Goal: Task Accomplishment & Management: Manage account settings

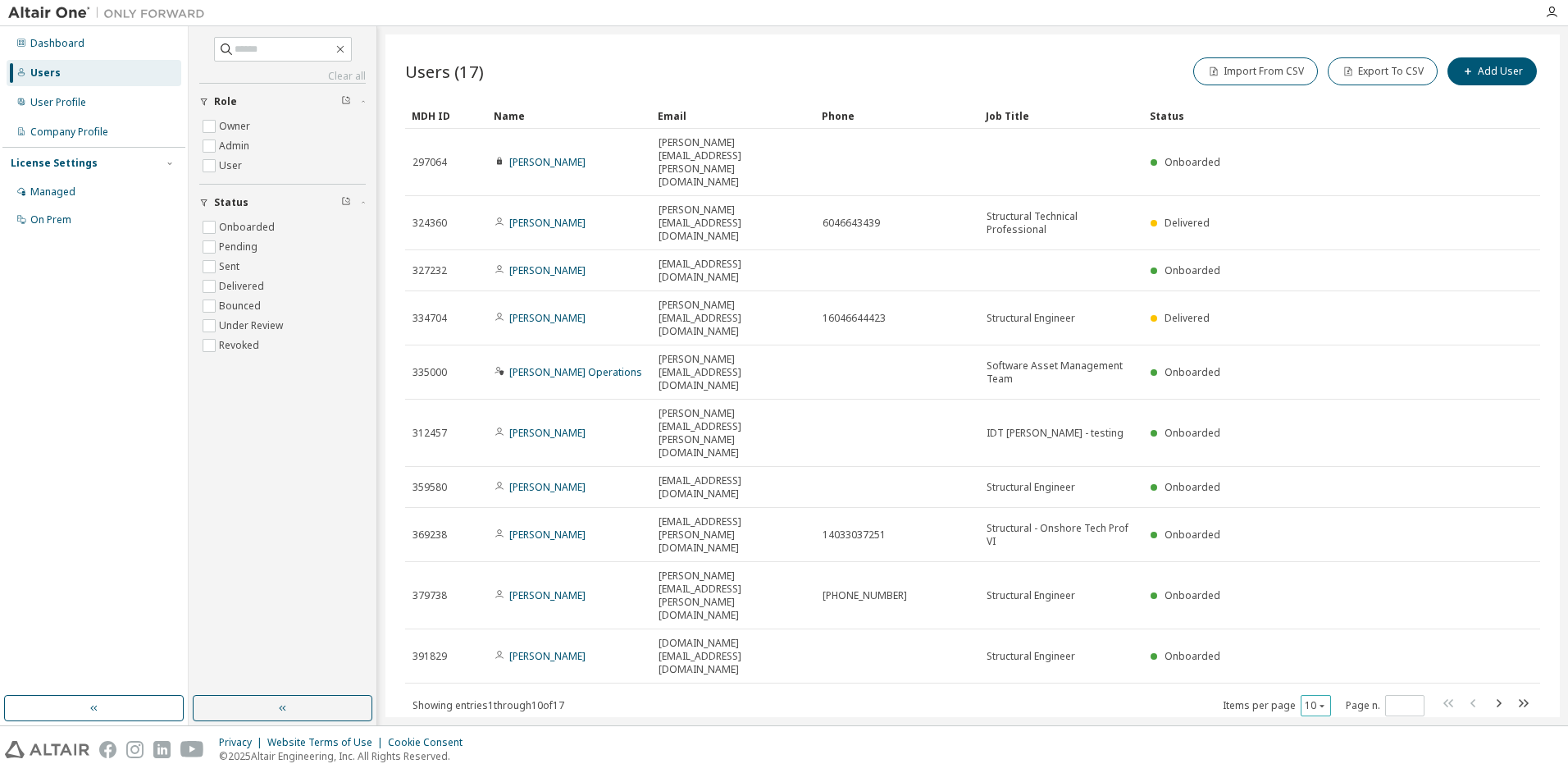
click at [1325, 701] on icon "button" at bounding box center [1321, 705] width 10 height 10
click at [1328, 511] on div "20" at bounding box center [1365, 511] width 131 height 20
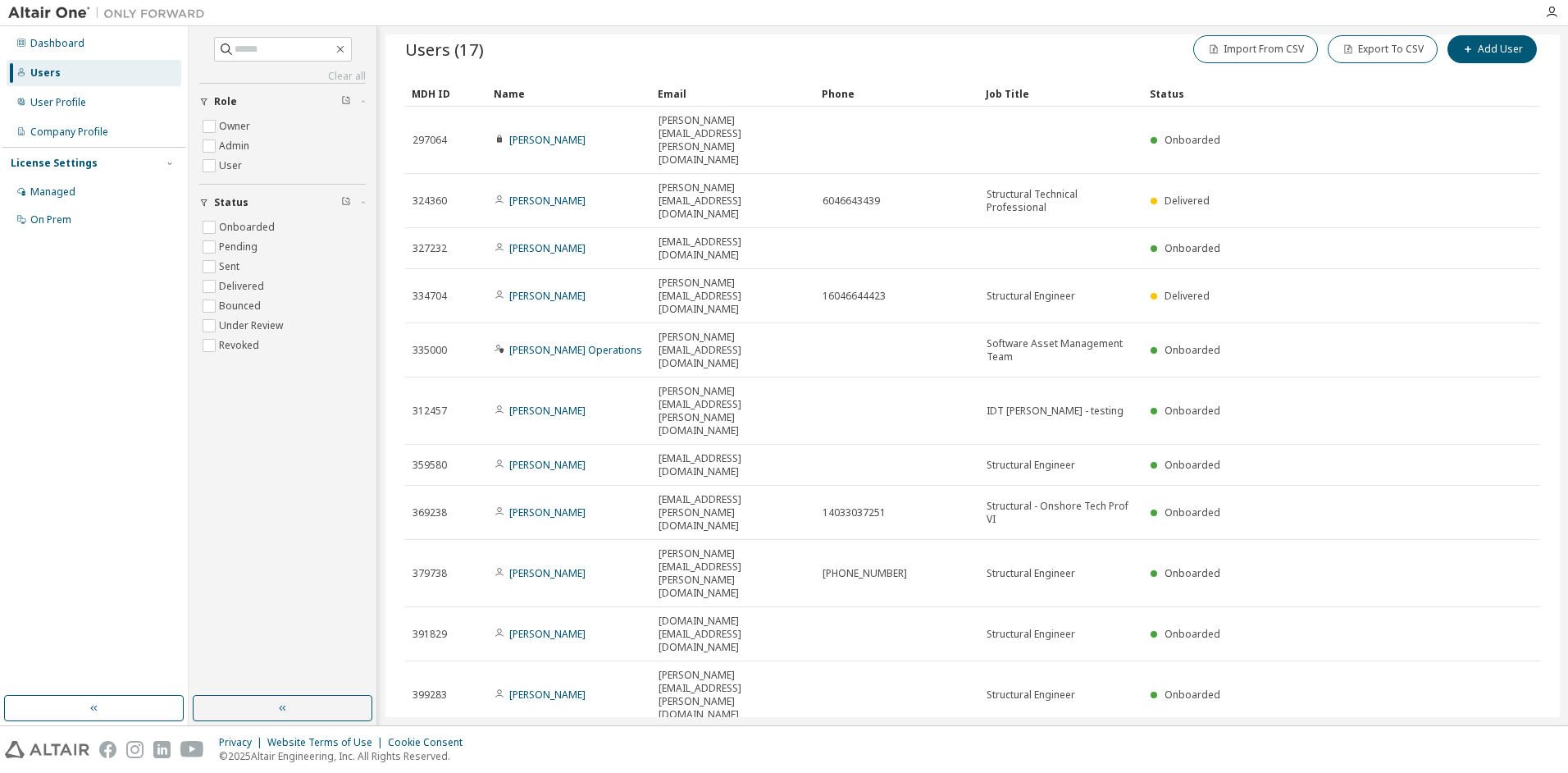
scroll to position [28, 0]
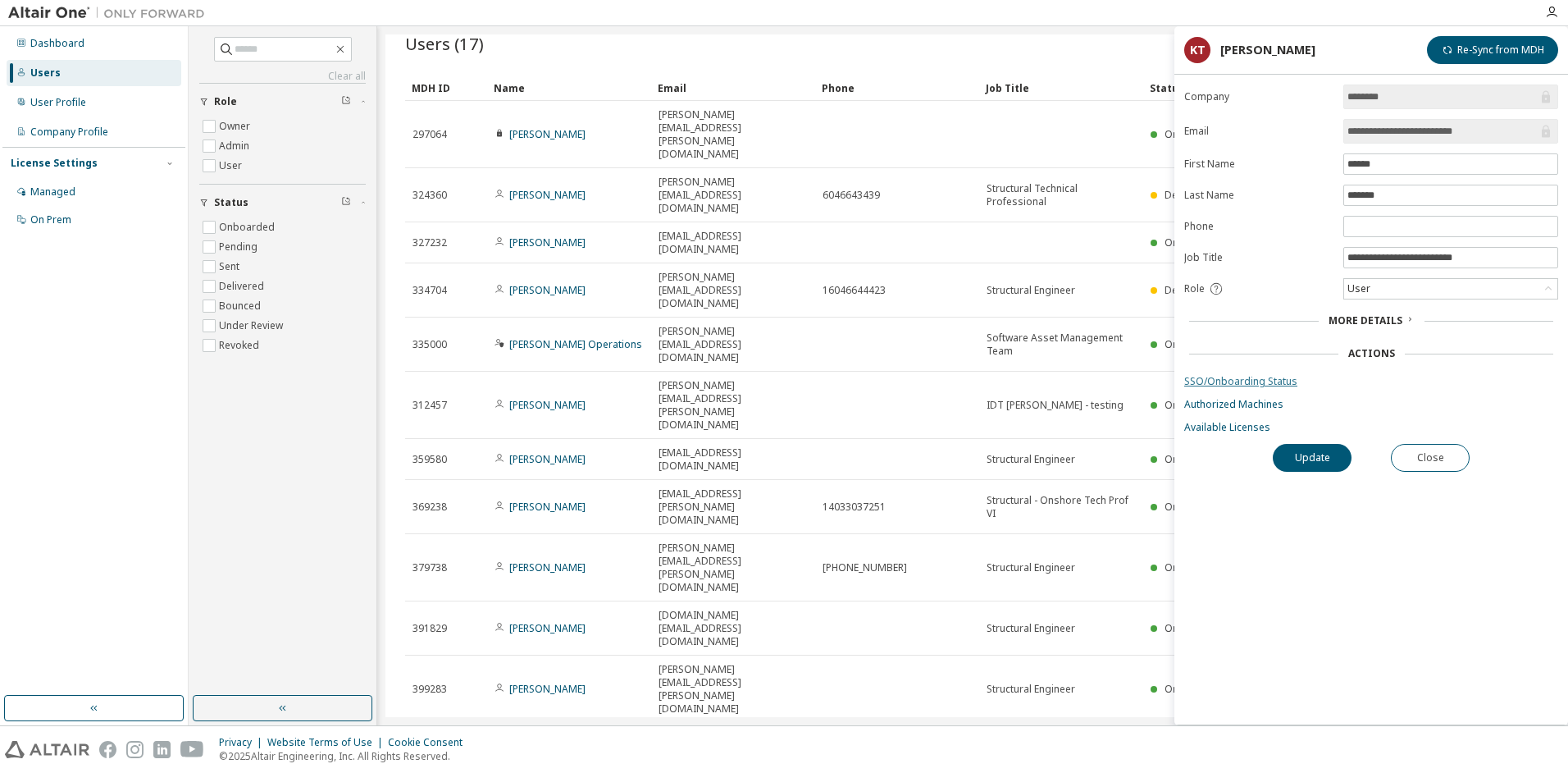
click at [1238, 380] on link "SSO/Onboarding Status" at bounding box center [1371, 381] width 374 height 13
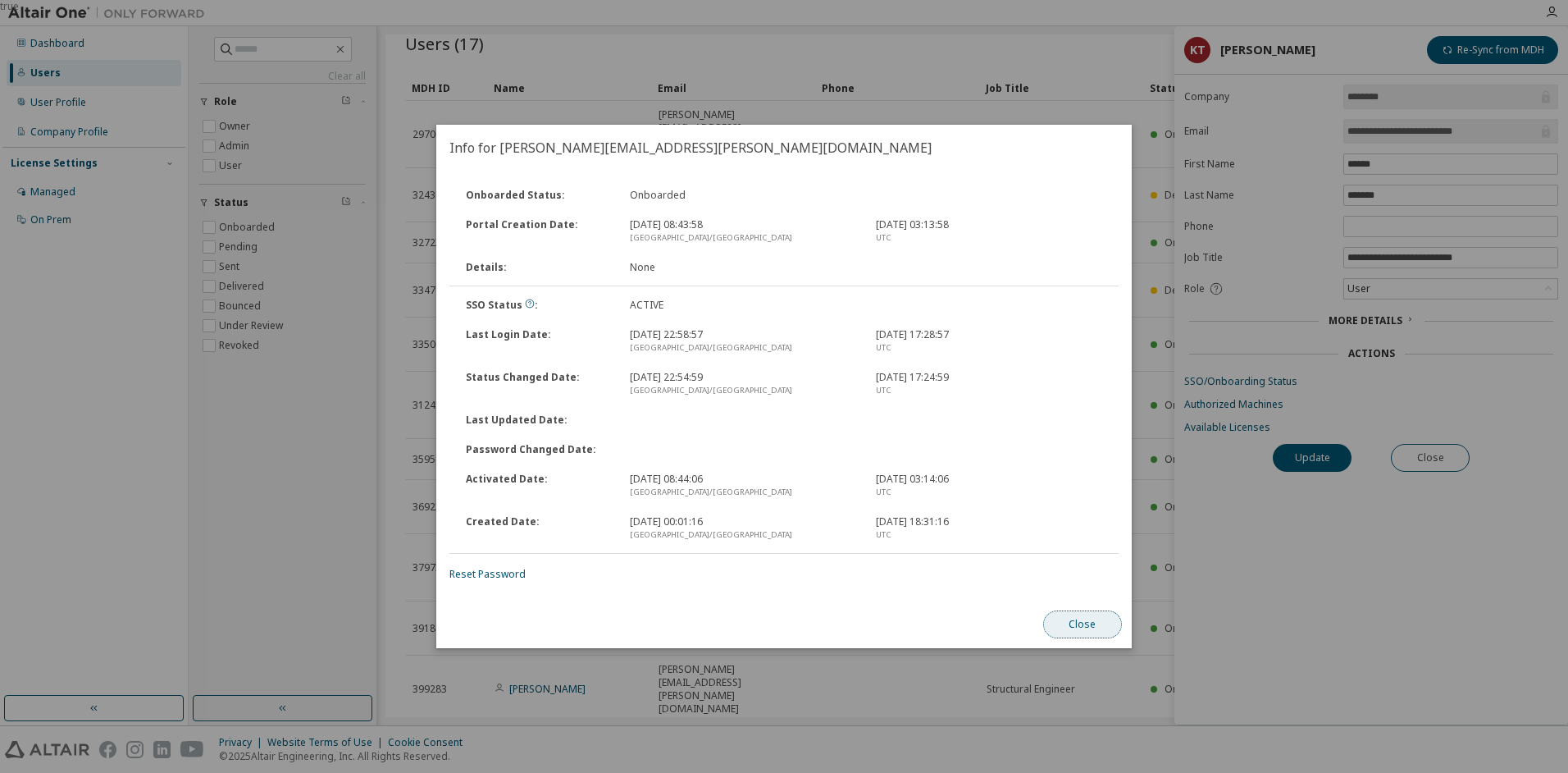
click at [1085, 620] on button "Close" at bounding box center [1082, 624] width 79 height 28
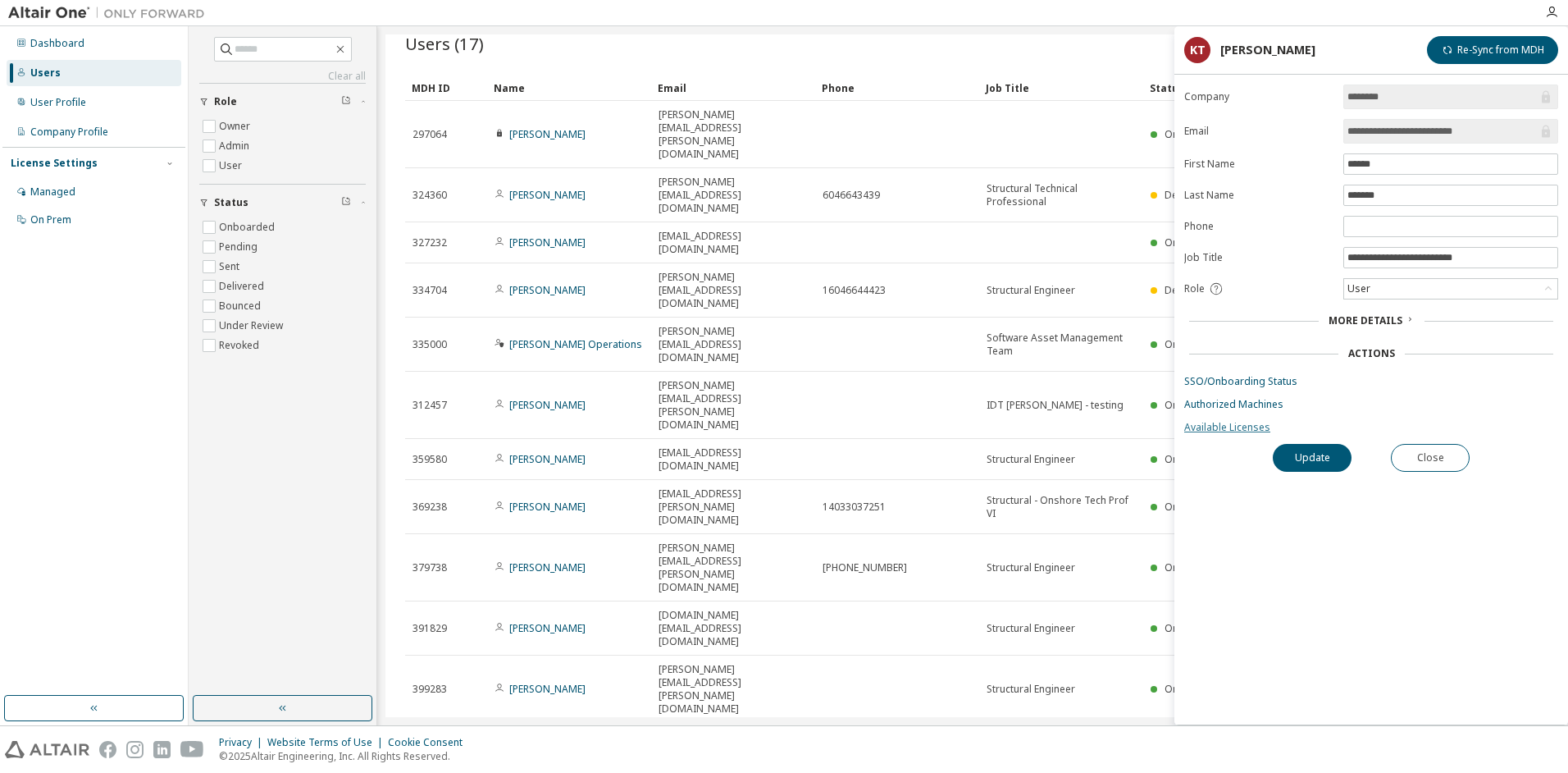
click at [1220, 430] on link "Available Licenses" at bounding box center [1371, 427] width 374 height 13
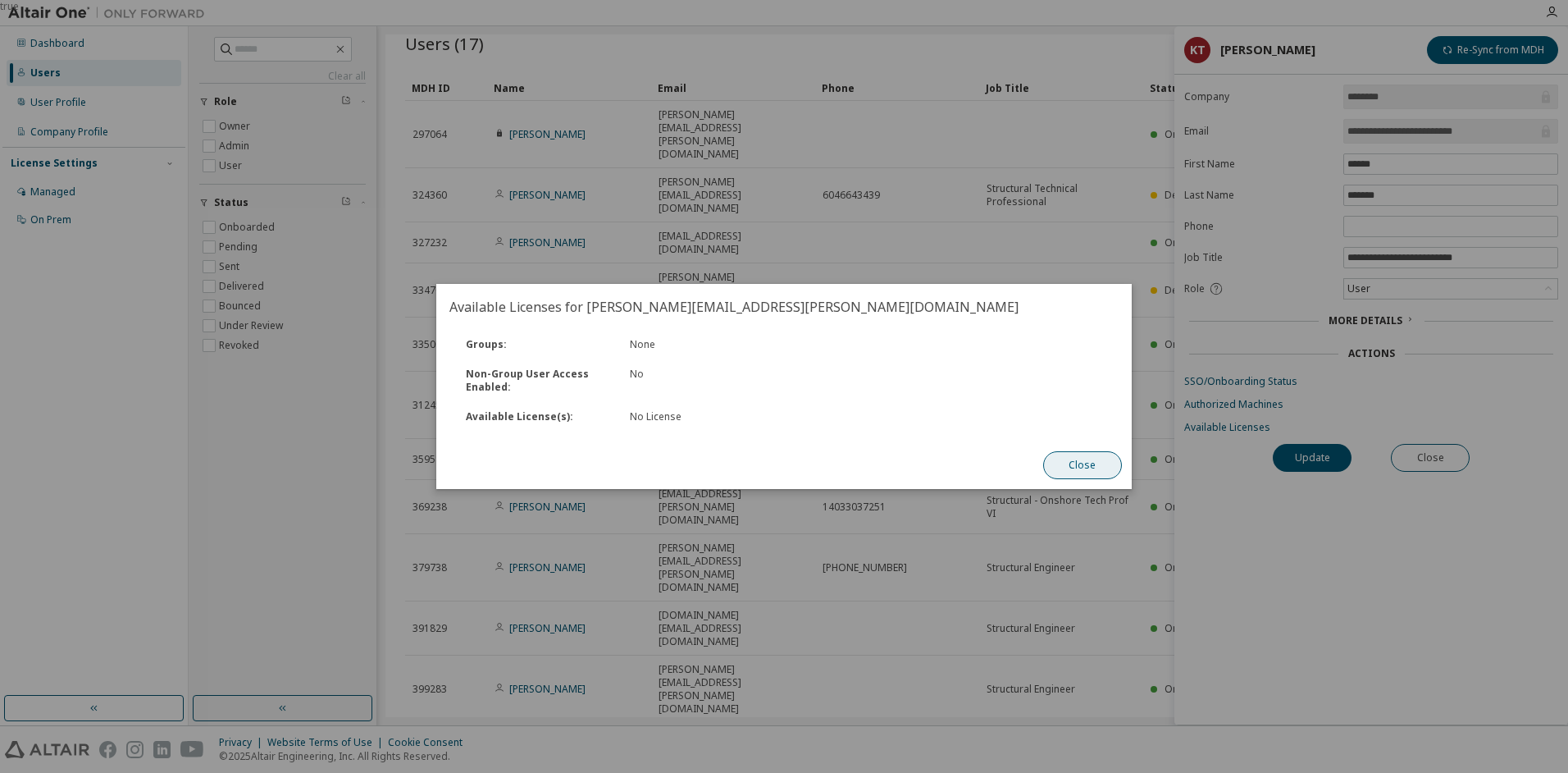
click at [1083, 461] on button "Close" at bounding box center [1082, 464] width 79 height 28
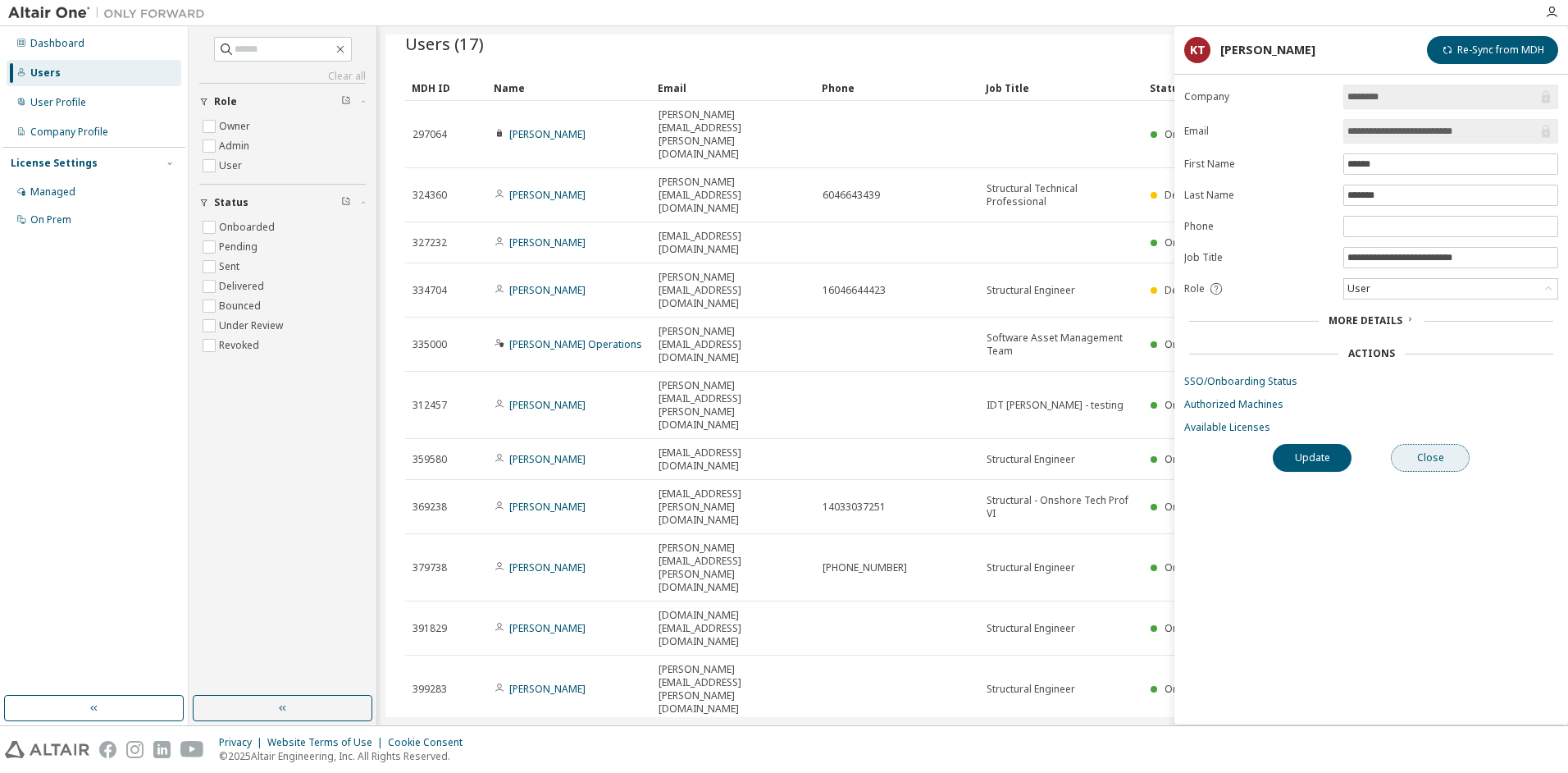
click at [1426, 453] on button "Close" at bounding box center [1430, 457] width 79 height 28
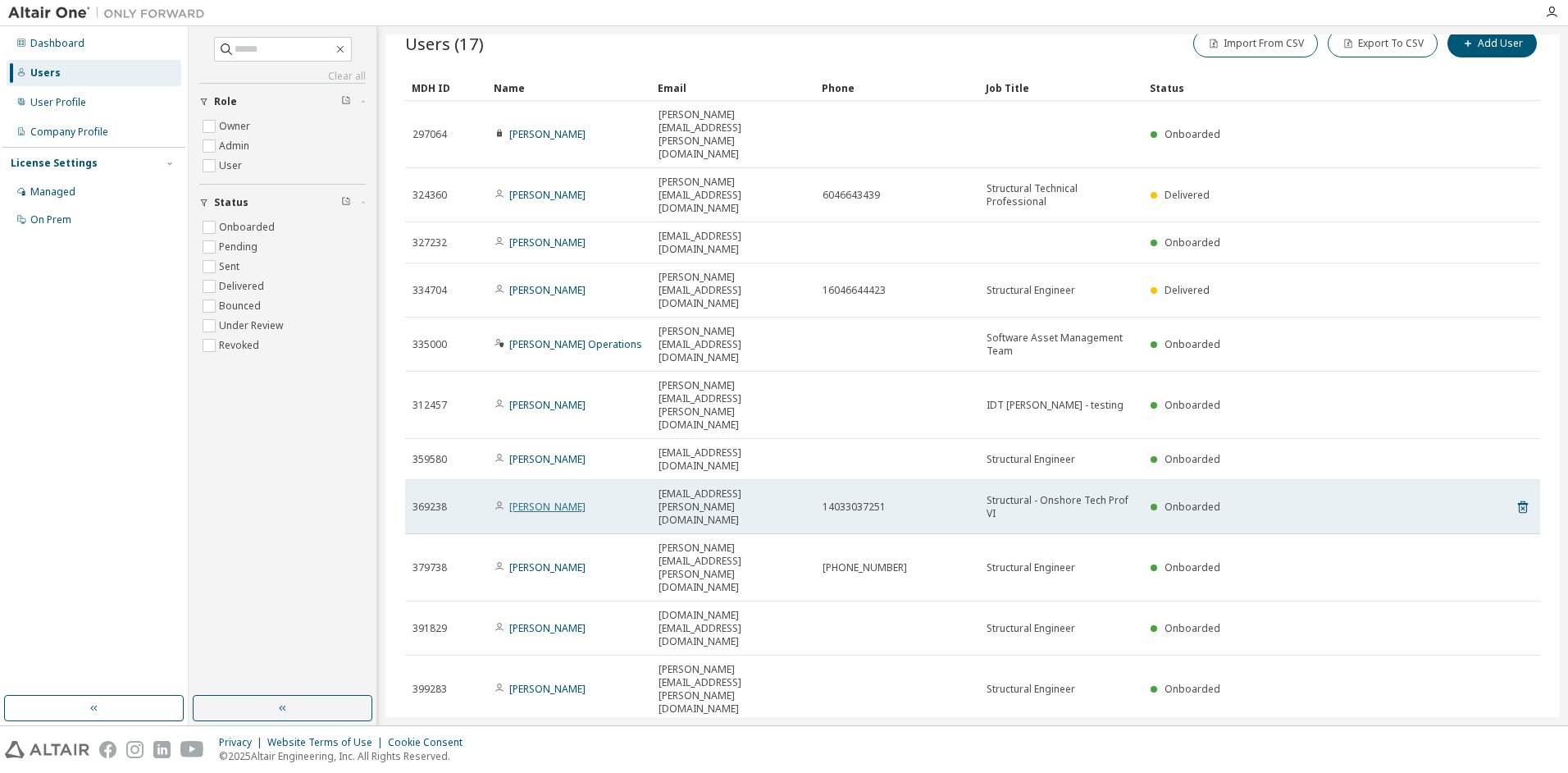
click at [529, 500] on link "[PERSON_NAME]" at bounding box center [547, 506] width 76 height 14
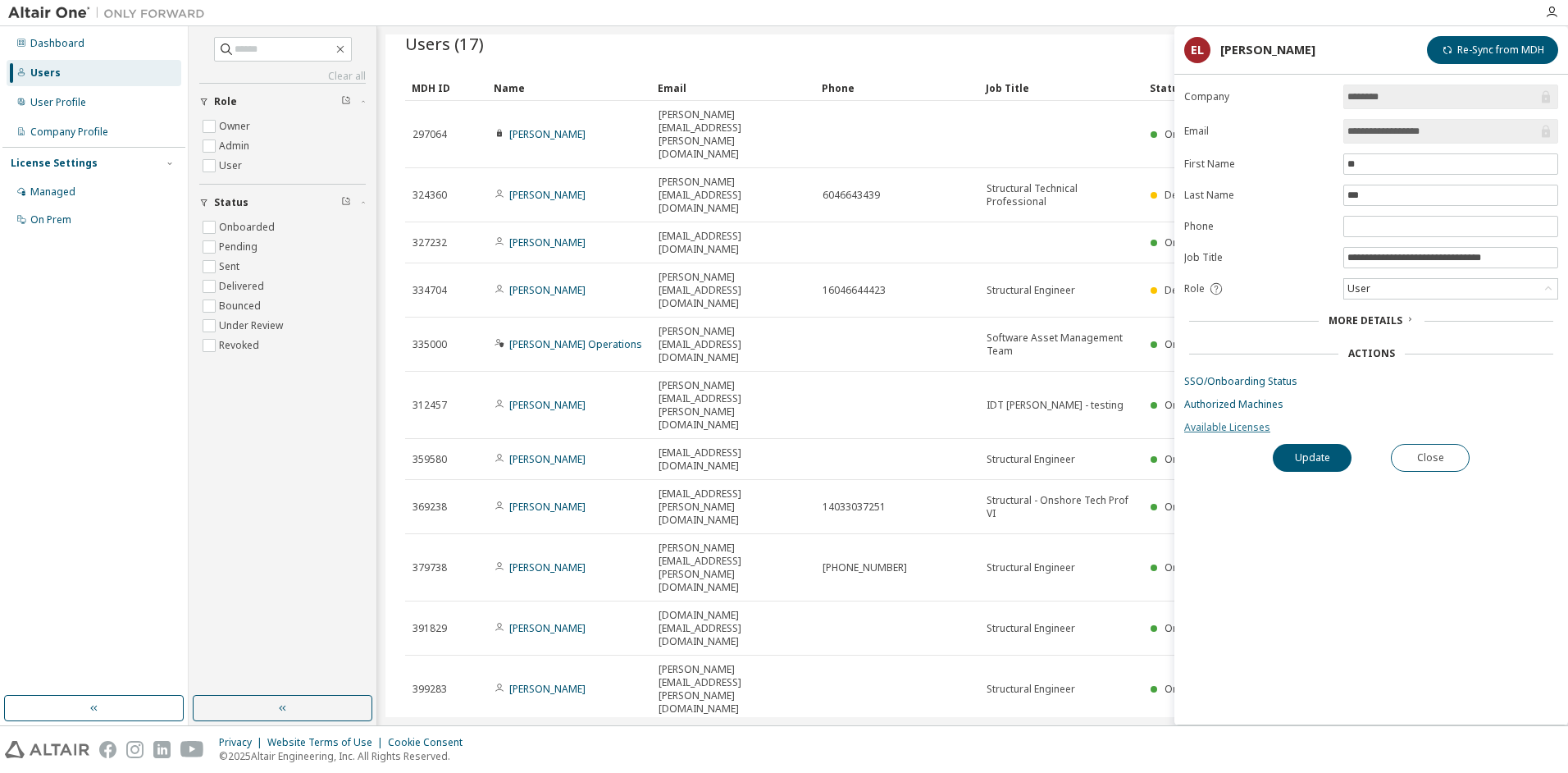
click at [1224, 425] on link "Available Licenses" at bounding box center [1371, 427] width 374 height 13
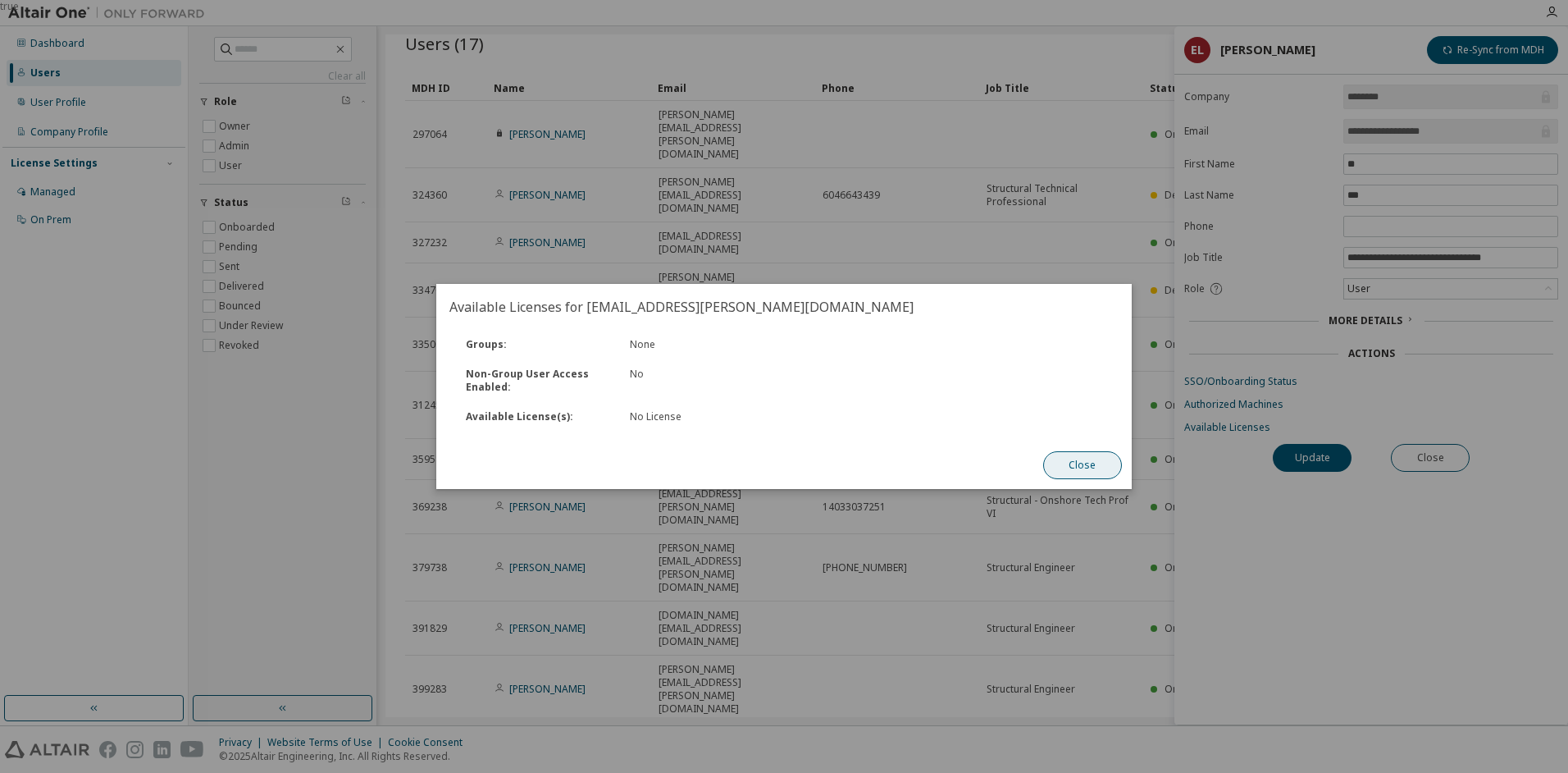
click at [1089, 463] on button "Close" at bounding box center [1082, 464] width 79 height 28
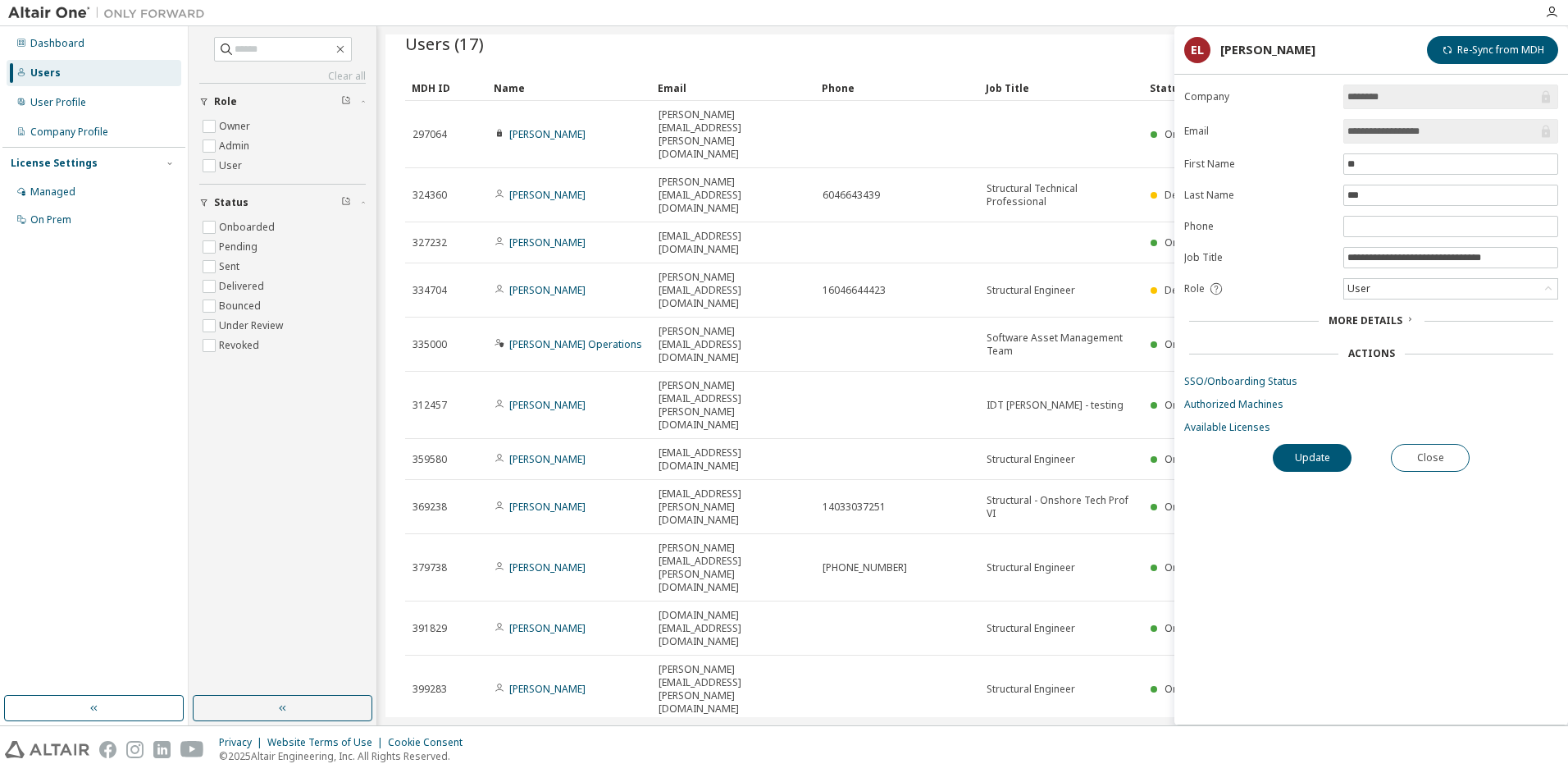
click at [1364, 318] on span "More Details" at bounding box center [1365, 320] width 74 height 14
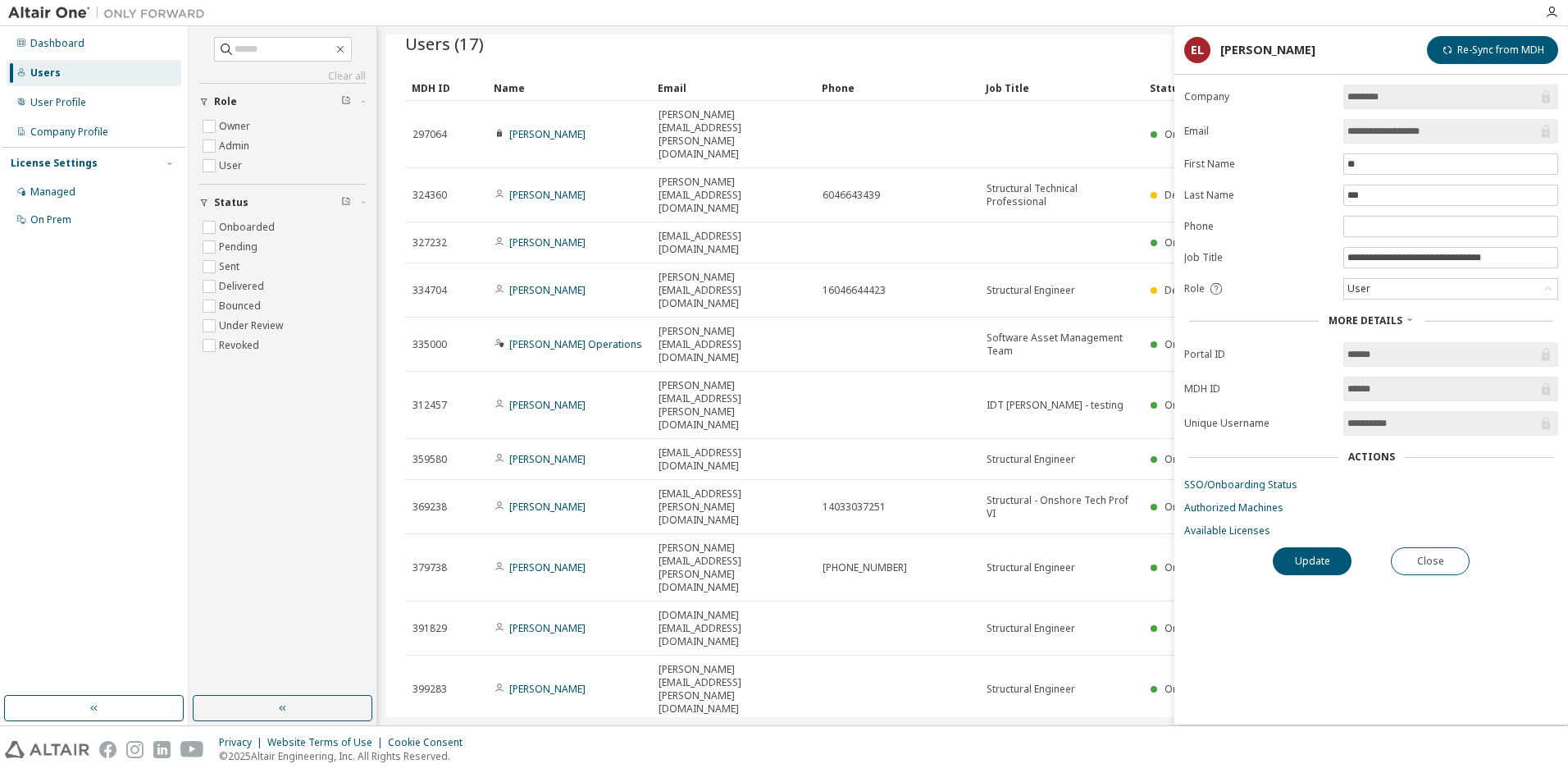
click at [1370, 453] on div "Actions" at bounding box center [1372, 457] width 47 height 13
click at [1255, 487] on link "SSO/Onboarding Status" at bounding box center [1371, 484] width 374 height 13
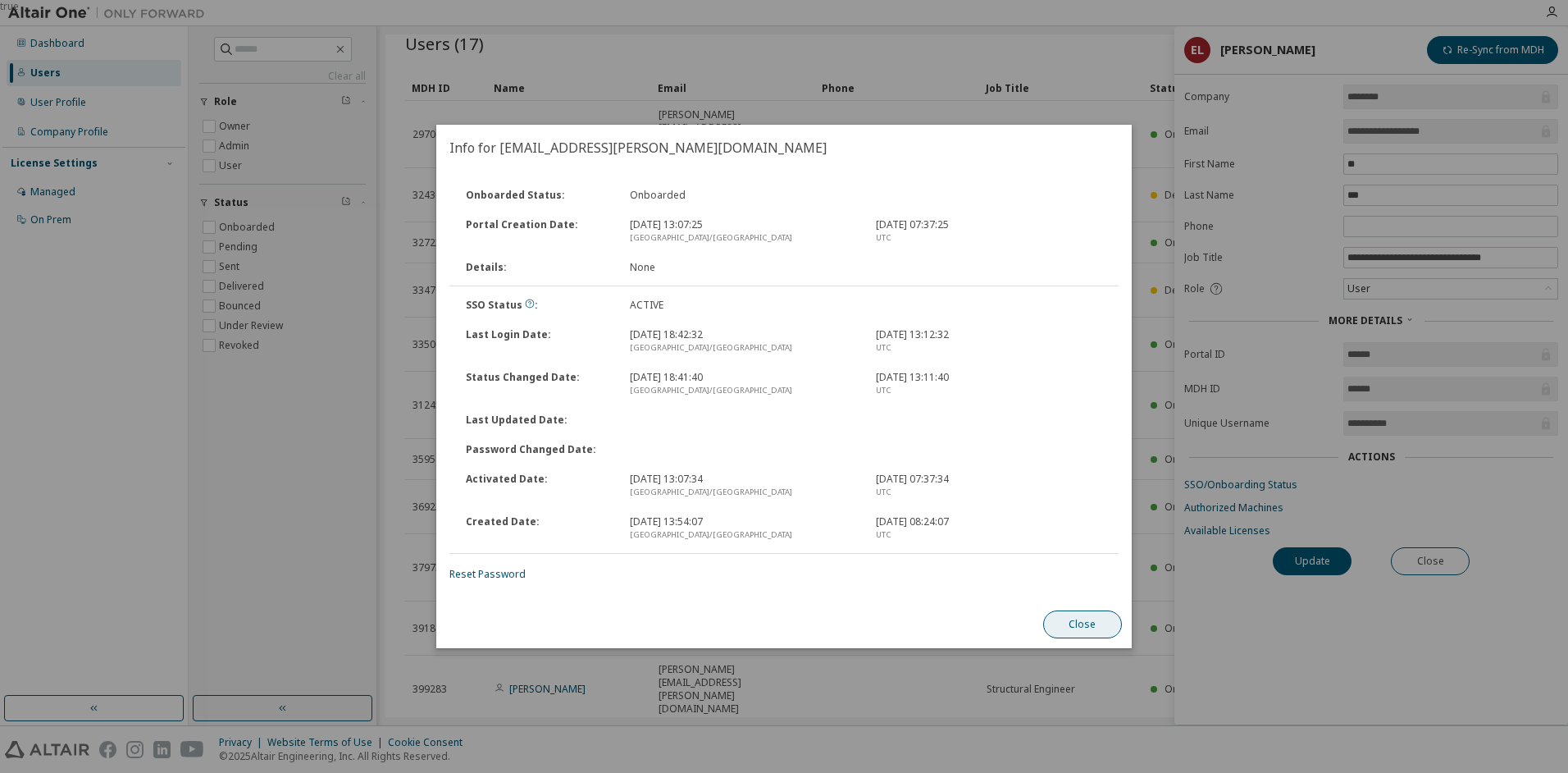
click at [1089, 625] on button "Close" at bounding box center [1082, 624] width 79 height 28
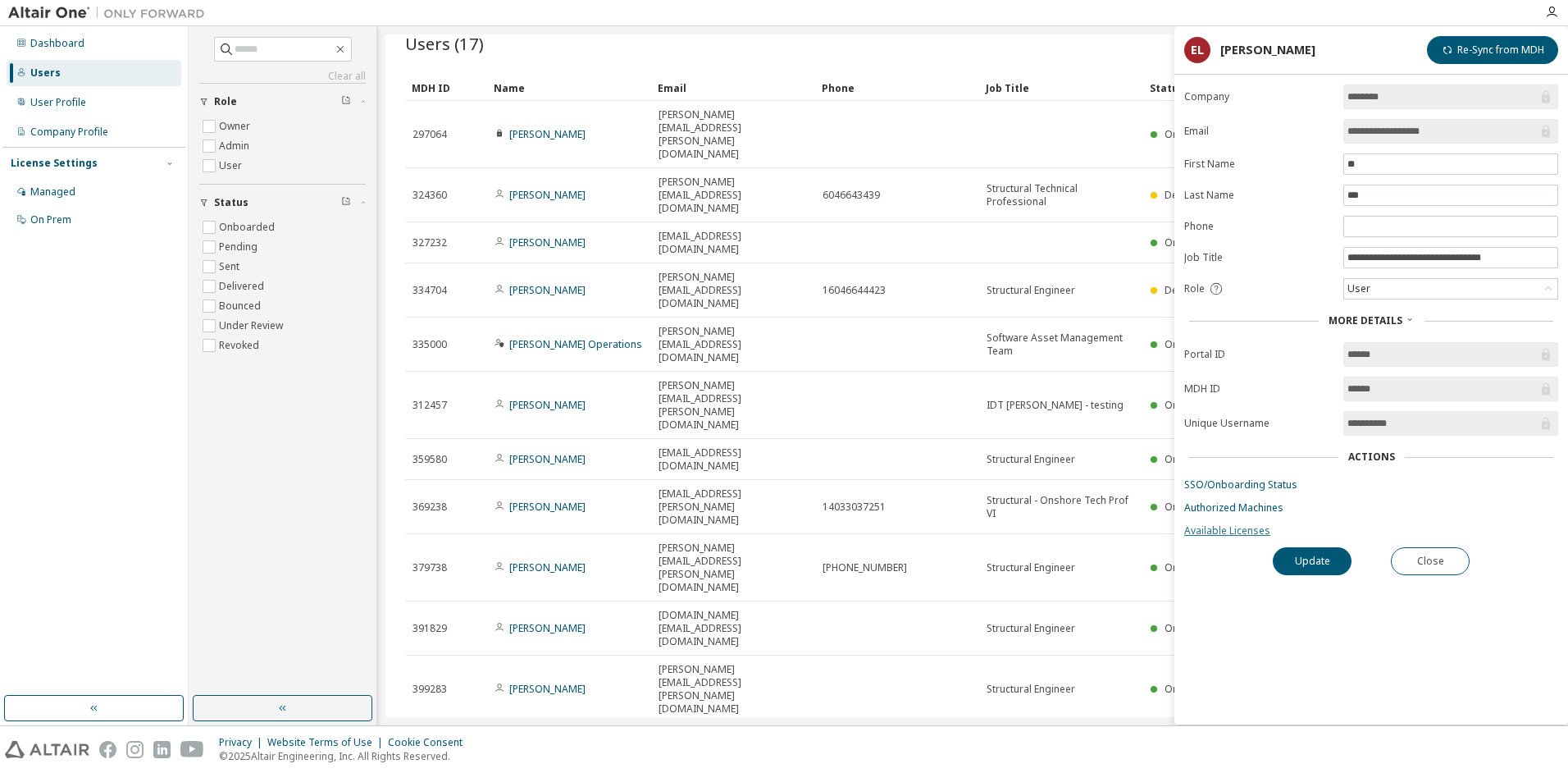
click at [1231, 530] on link "Available Licenses" at bounding box center [1371, 530] width 374 height 13
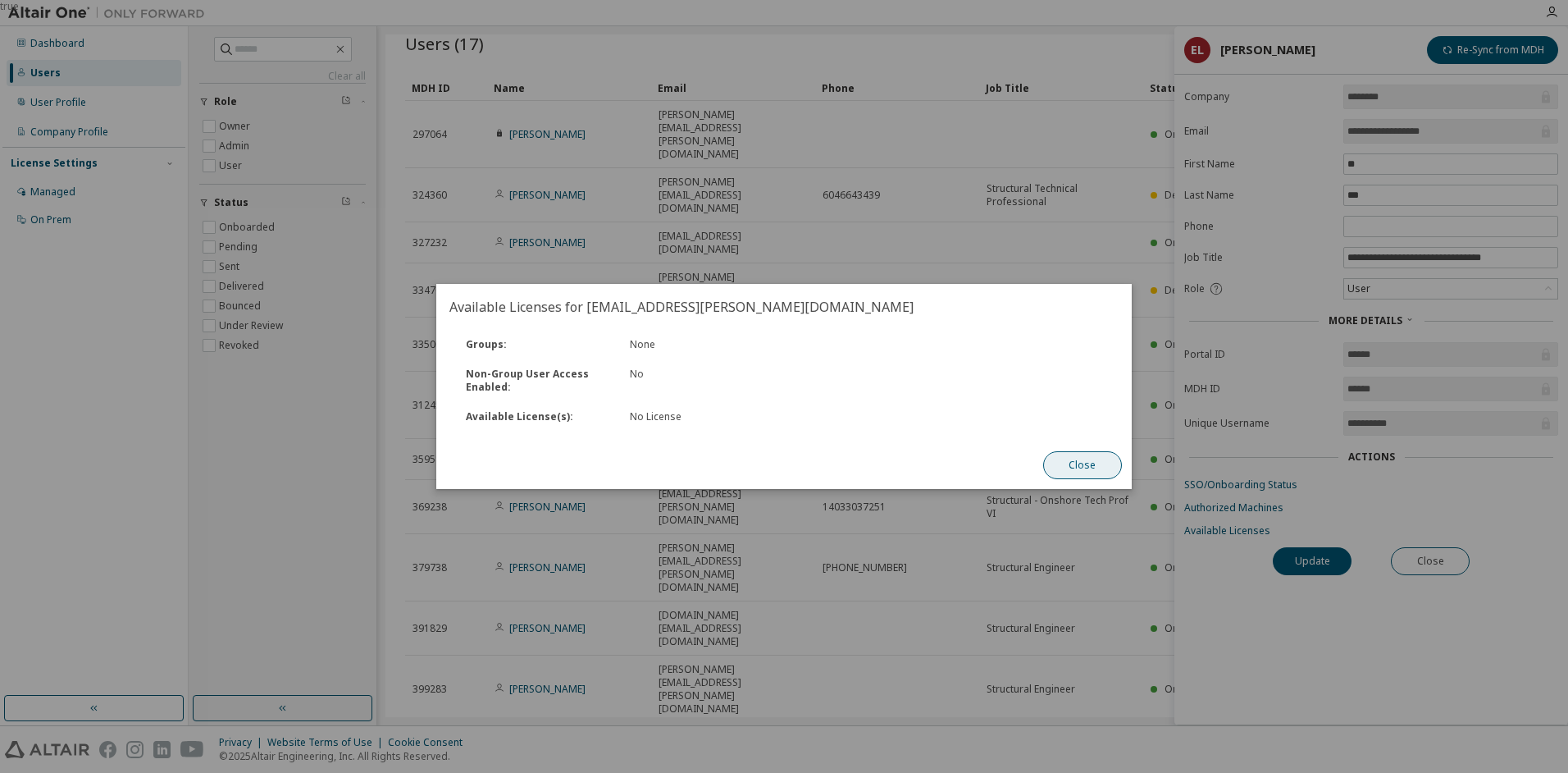
click at [1066, 457] on button "Close" at bounding box center [1082, 464] width 79 height 28
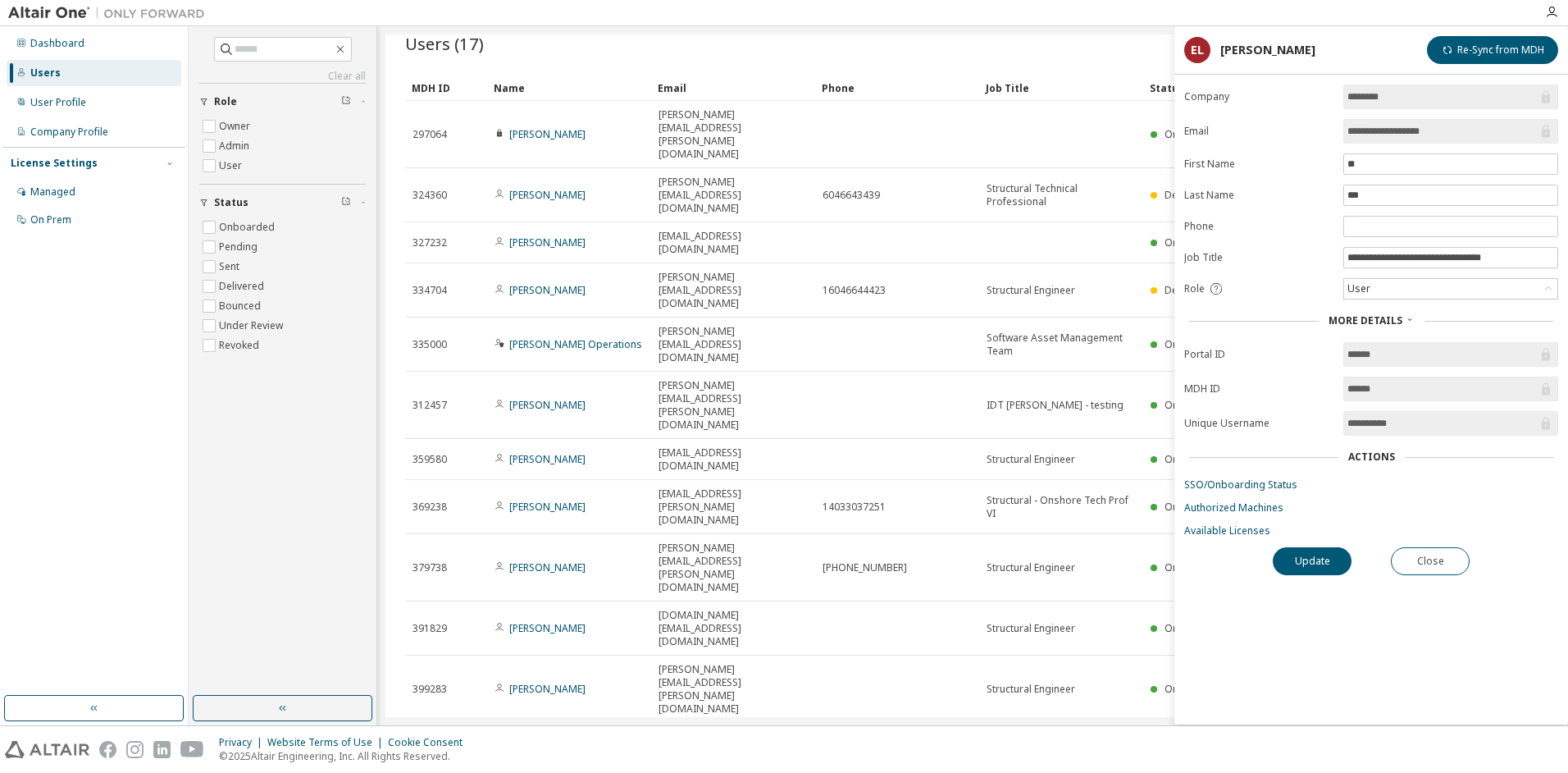
click at [1426, 563] on button "Close" at bounding box center [1430, 560] width 79 height 28
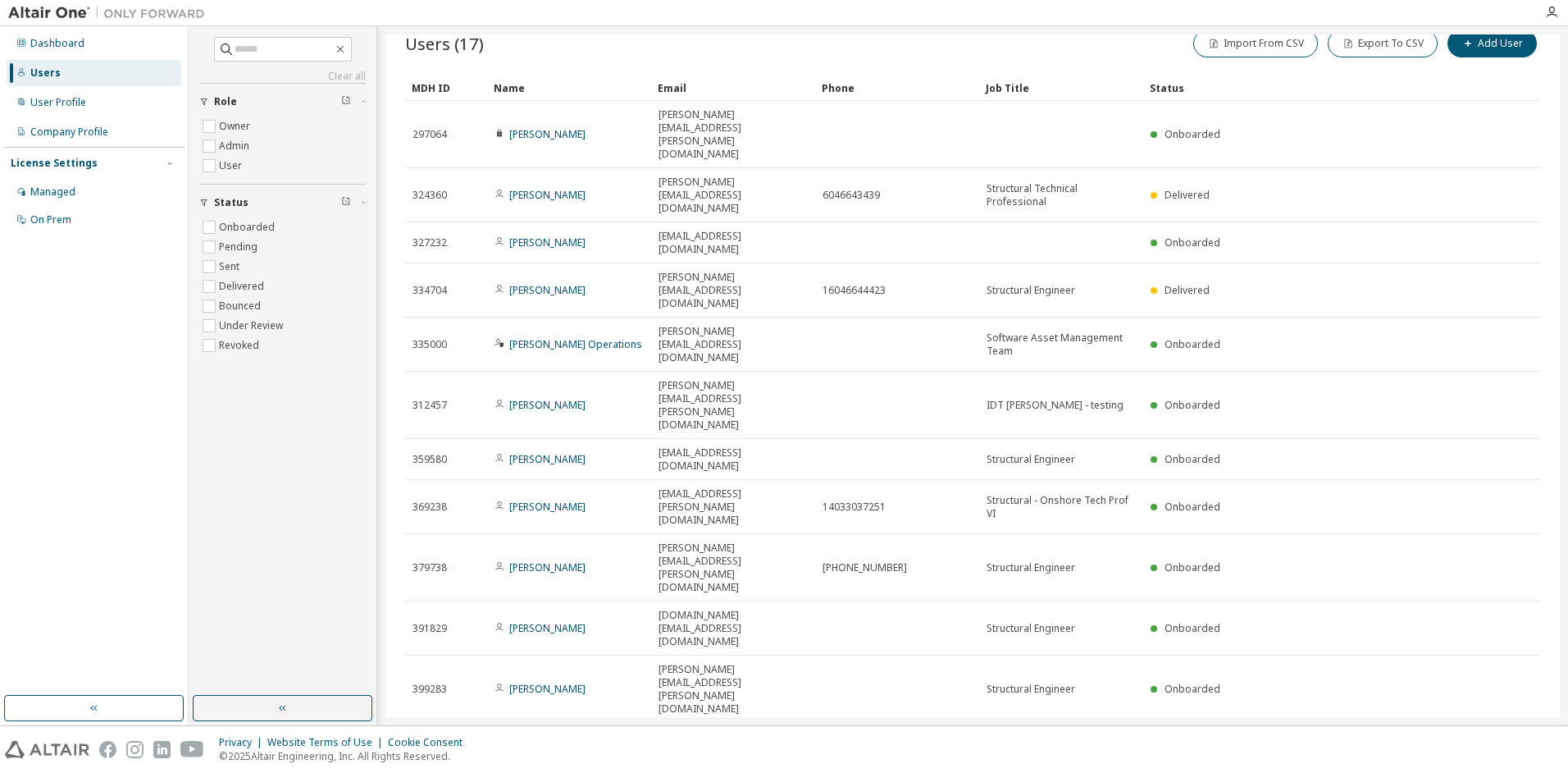
click at [869, 682] on div "Users (17) Import From CSV Export To CSV Add User Clear Load Save Save As Field…" at bounding box center [973, 376] width 1174 height 682
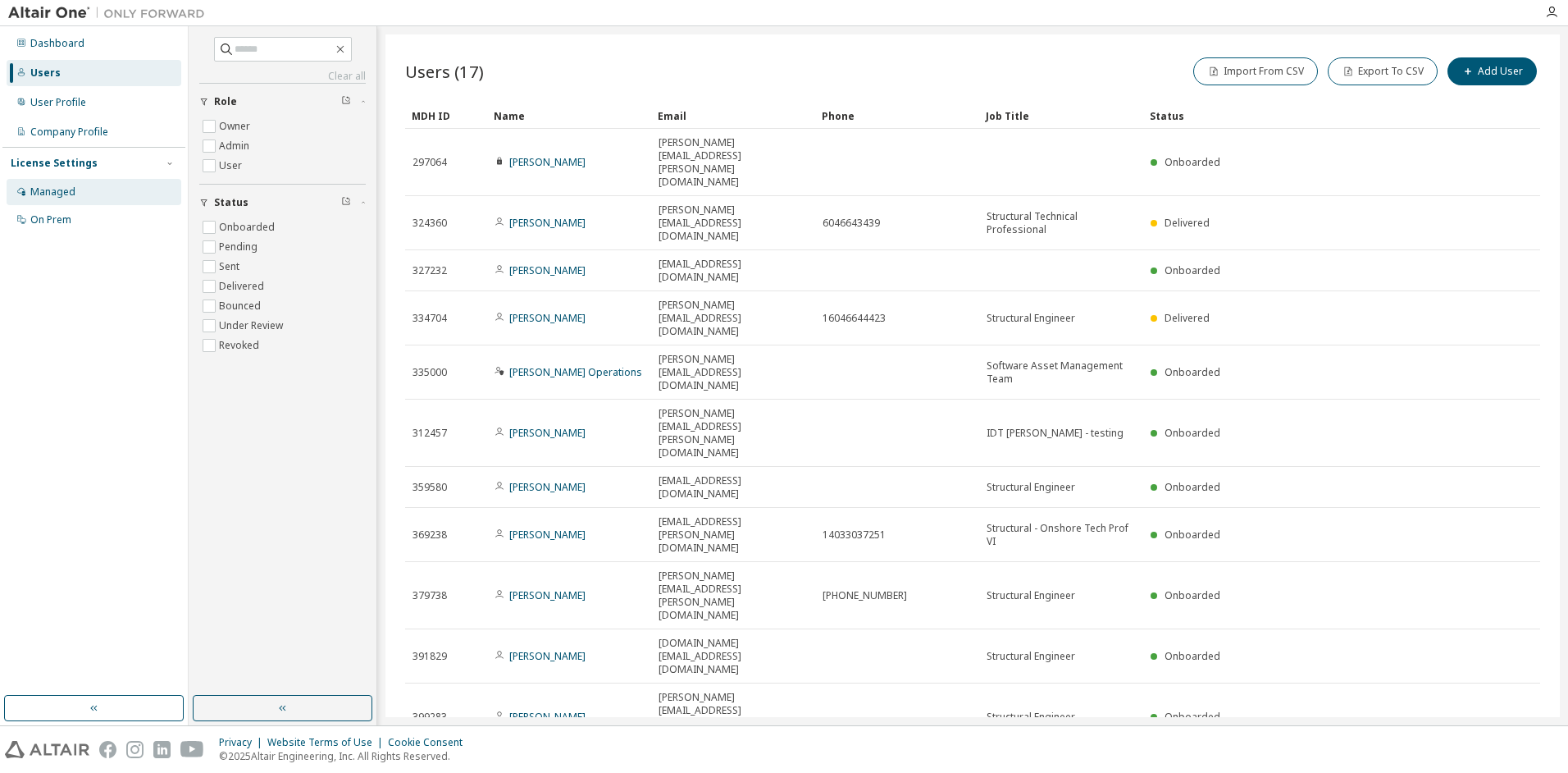
click at [57, 188] on div "Managed" at bounding box center [53, 192] width 45 height 13
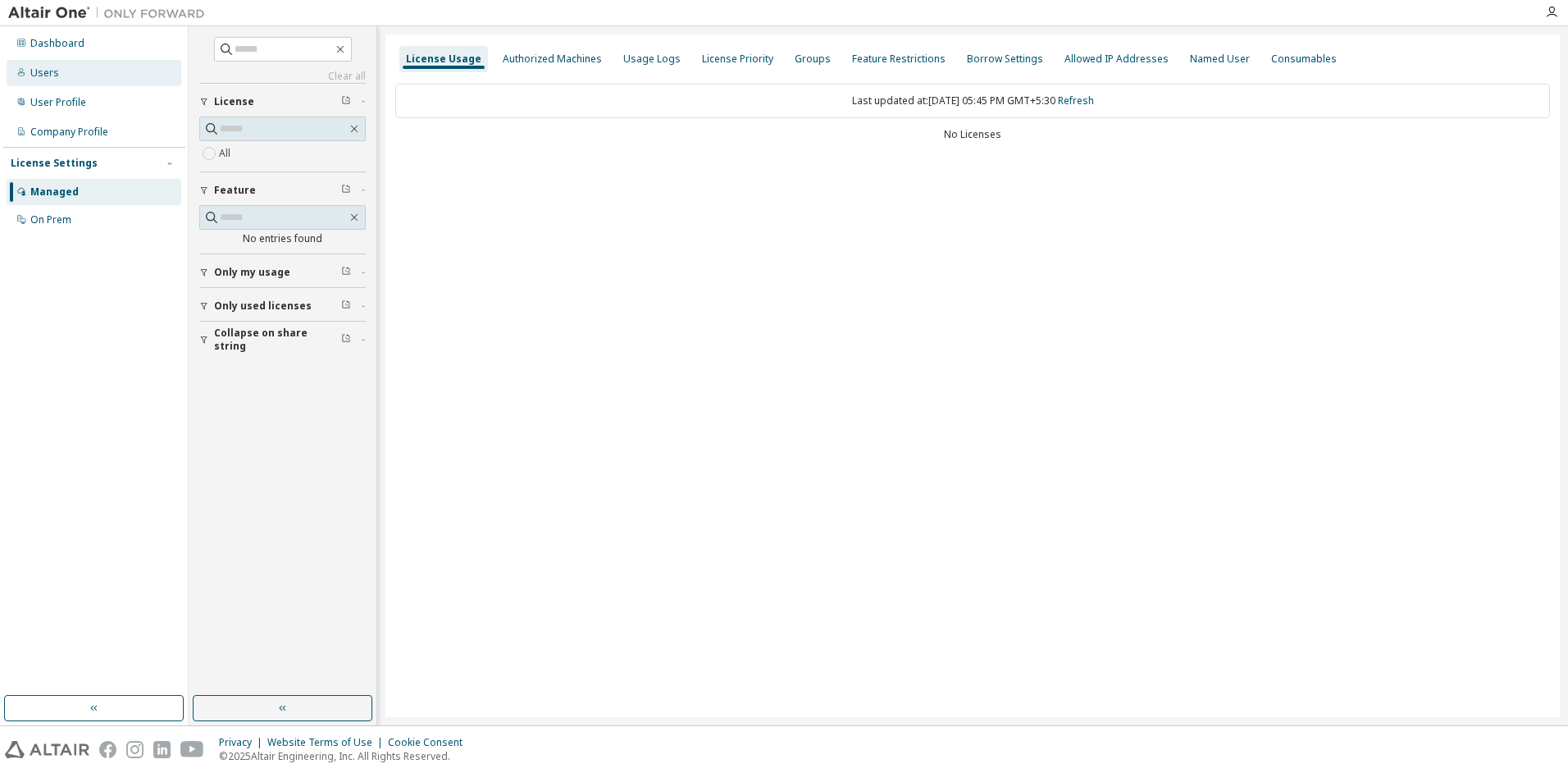
click at [44, 74] on div "Users" at bounding box center [45, 72] width 29 height 13
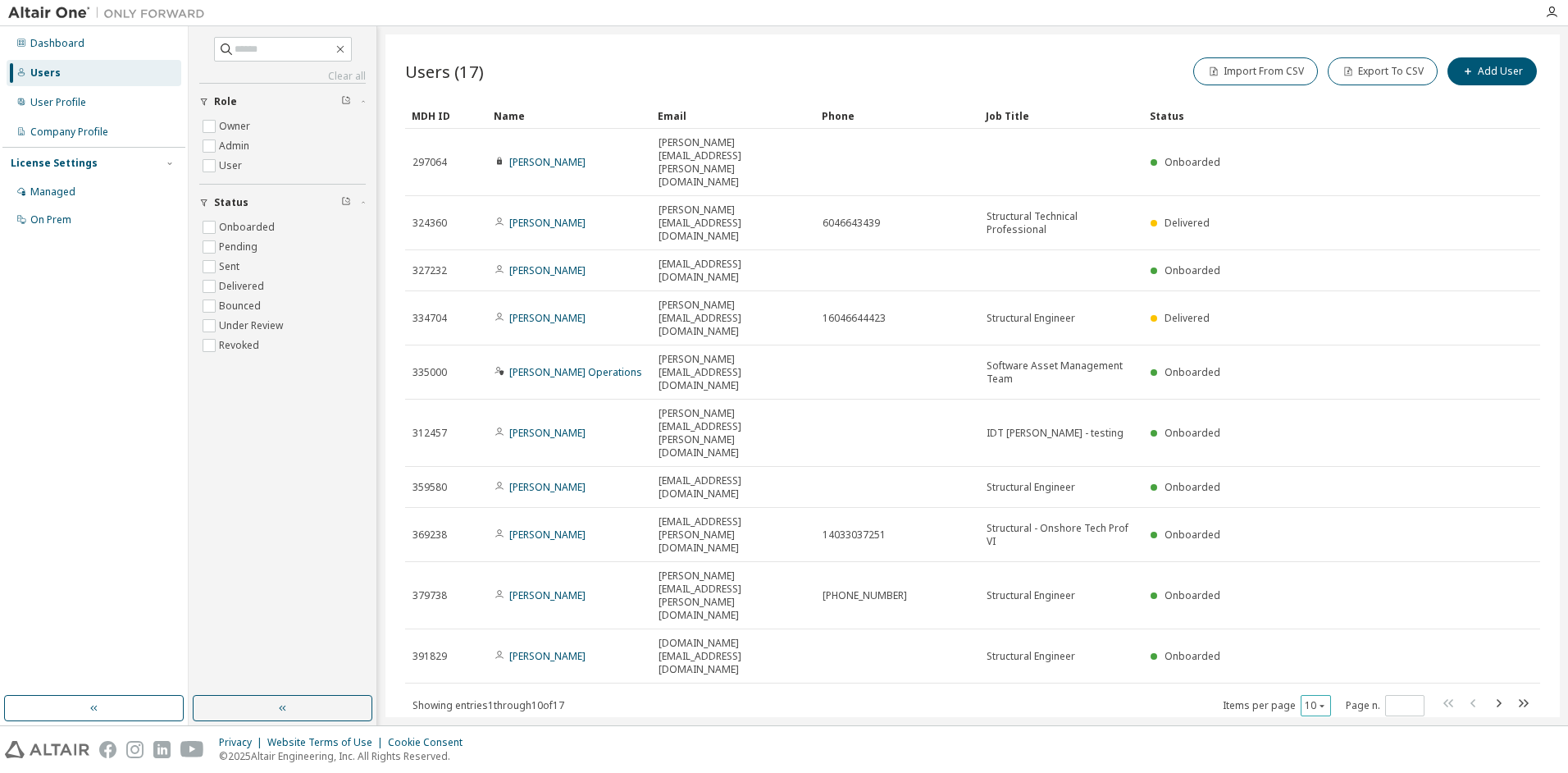
click at [1325, 701] on icon "button" at bounding box center [1321, 705] width 10 height 10
click at [1328, 514] on div "20" at bounding box center [1365, 511] width 131 height 20
